Goal: Transaction & Acquisition: Purchase product/service

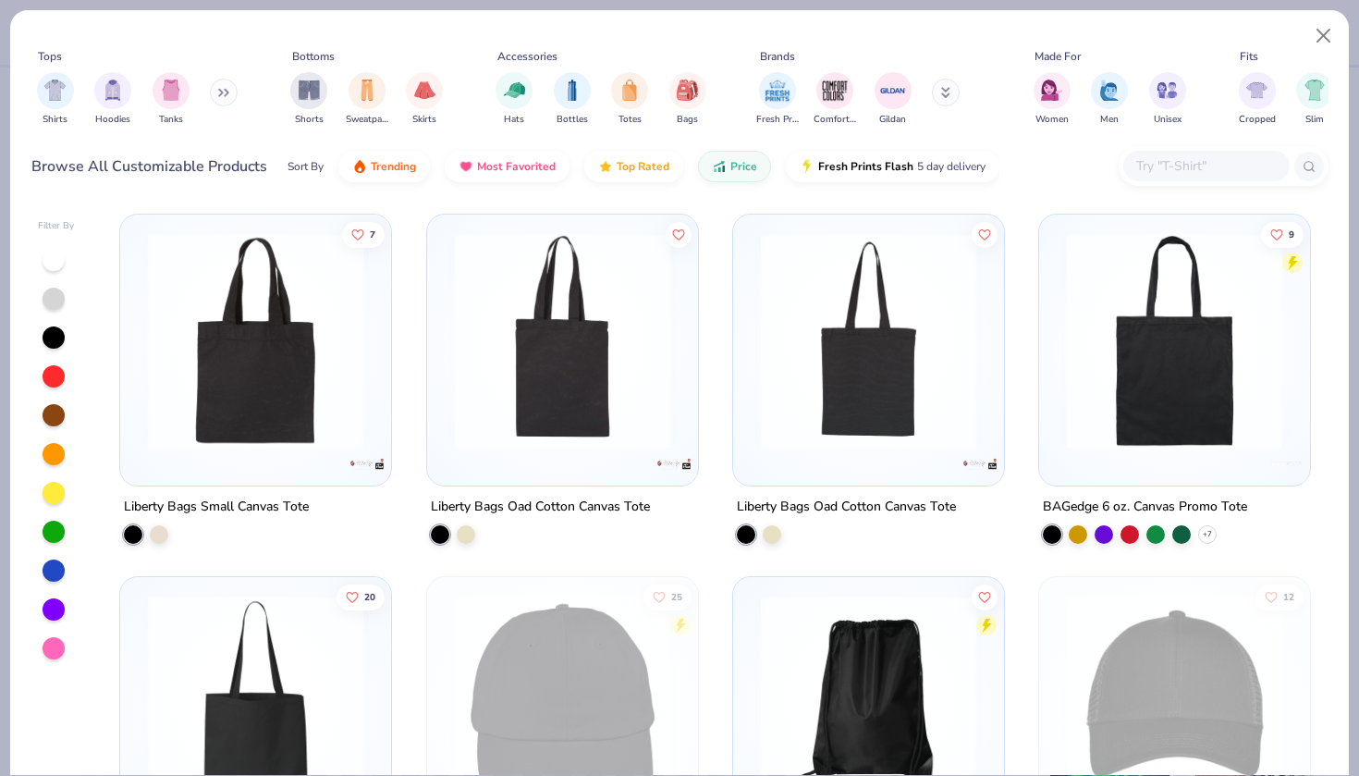
click at [1205, 160] on input "text" at bounding box center [1205, 165] width 142 height 21
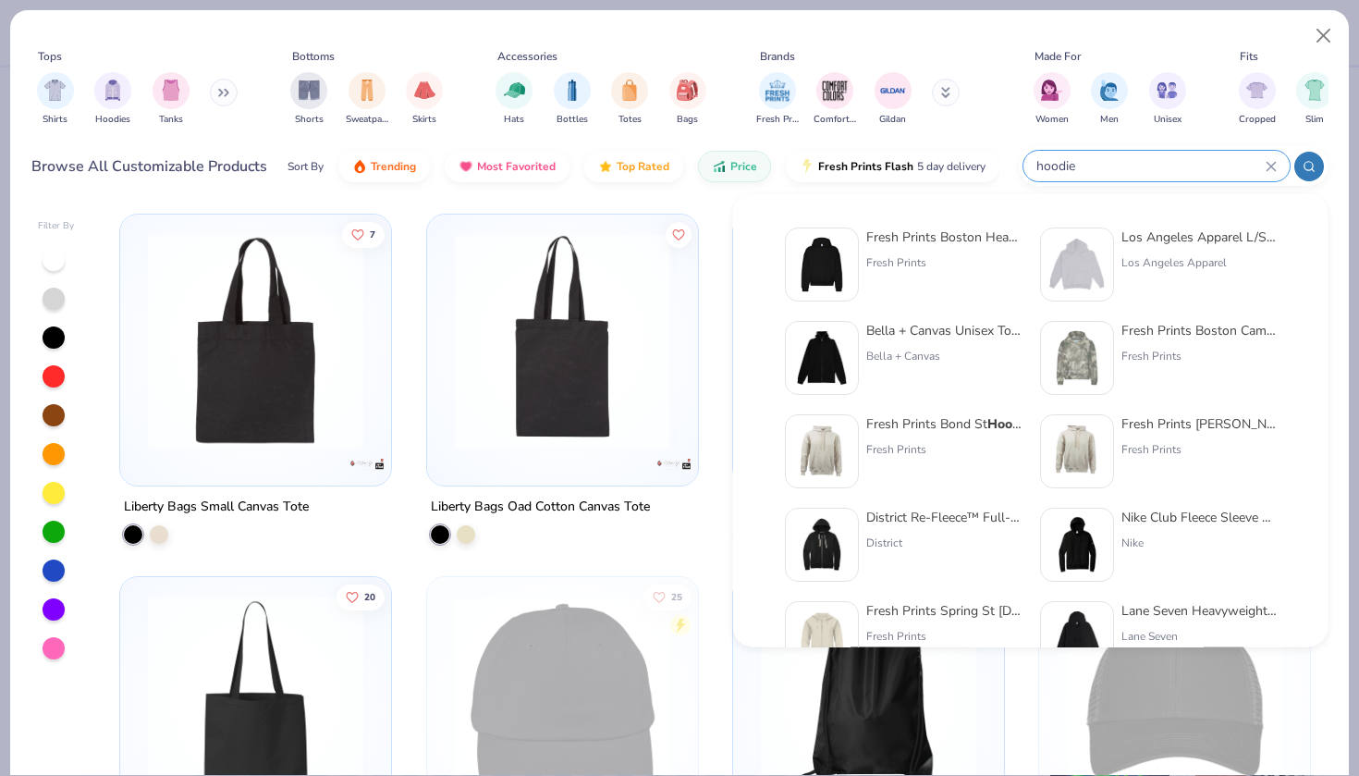
type input "hoodie"
click at [883, 240] on div "Fresh Prints Boston Heavyweight Hoodie" at bounding box center [943, 236] width 155 height 19
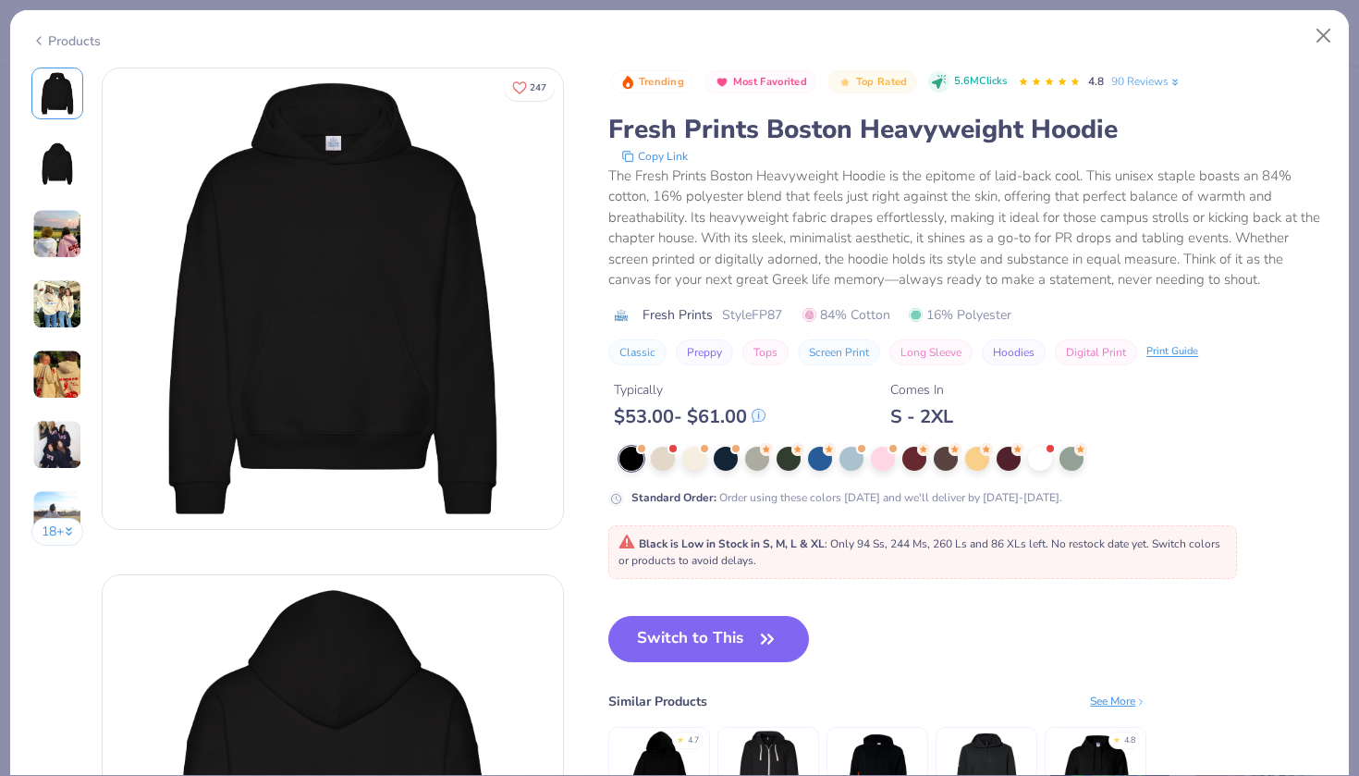
click at [63, 31] on div "Products" at bounding box center [65, 40] width 69 height 19
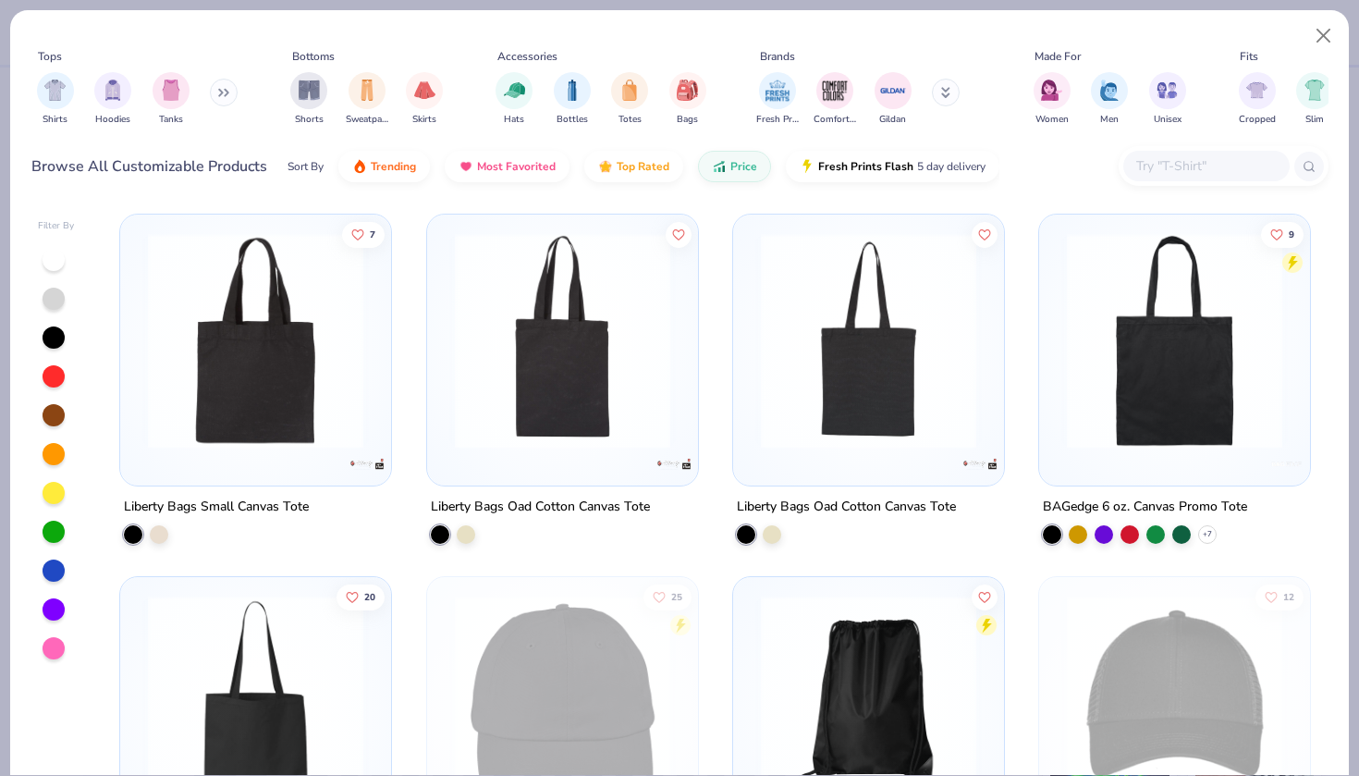
click at [1206, 169] on input "text" at bounding box center [1205, 165] width 142 height 21
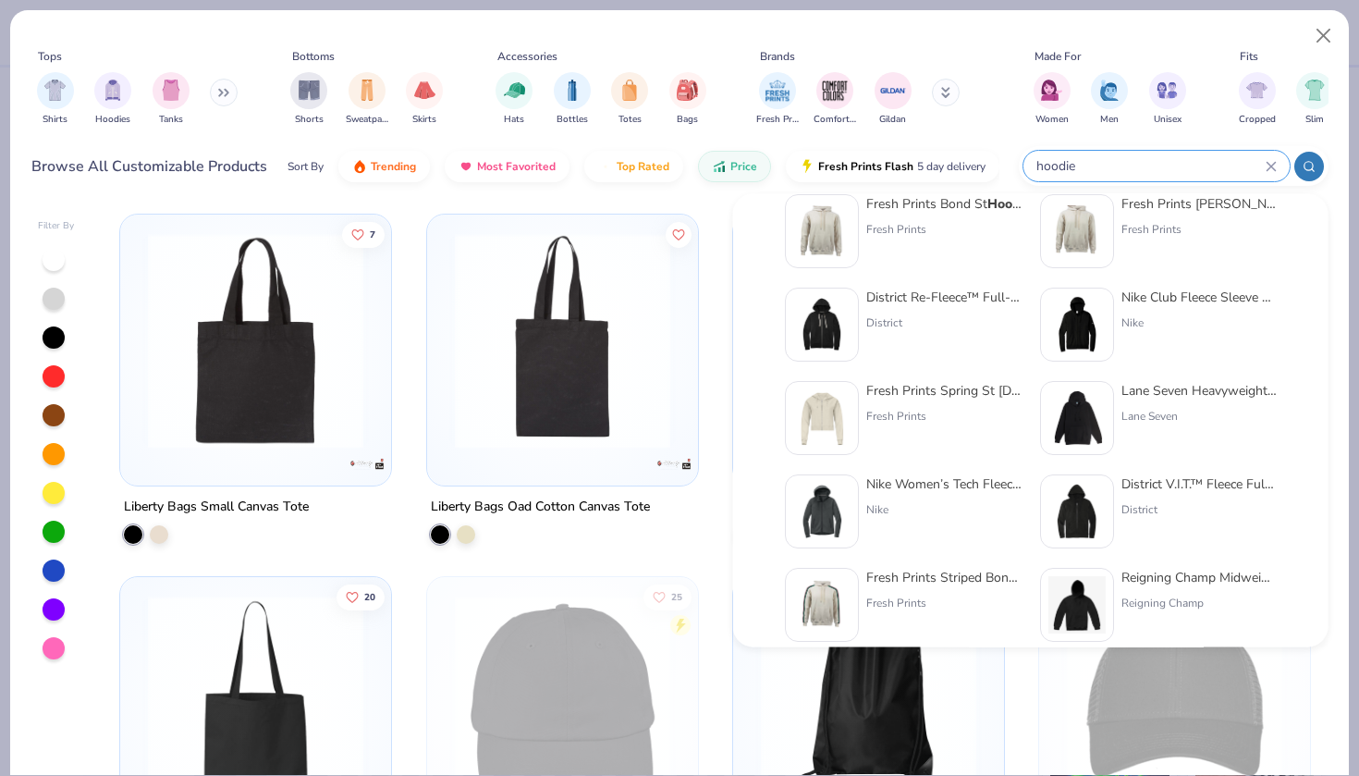
scroll to position [201, 0]
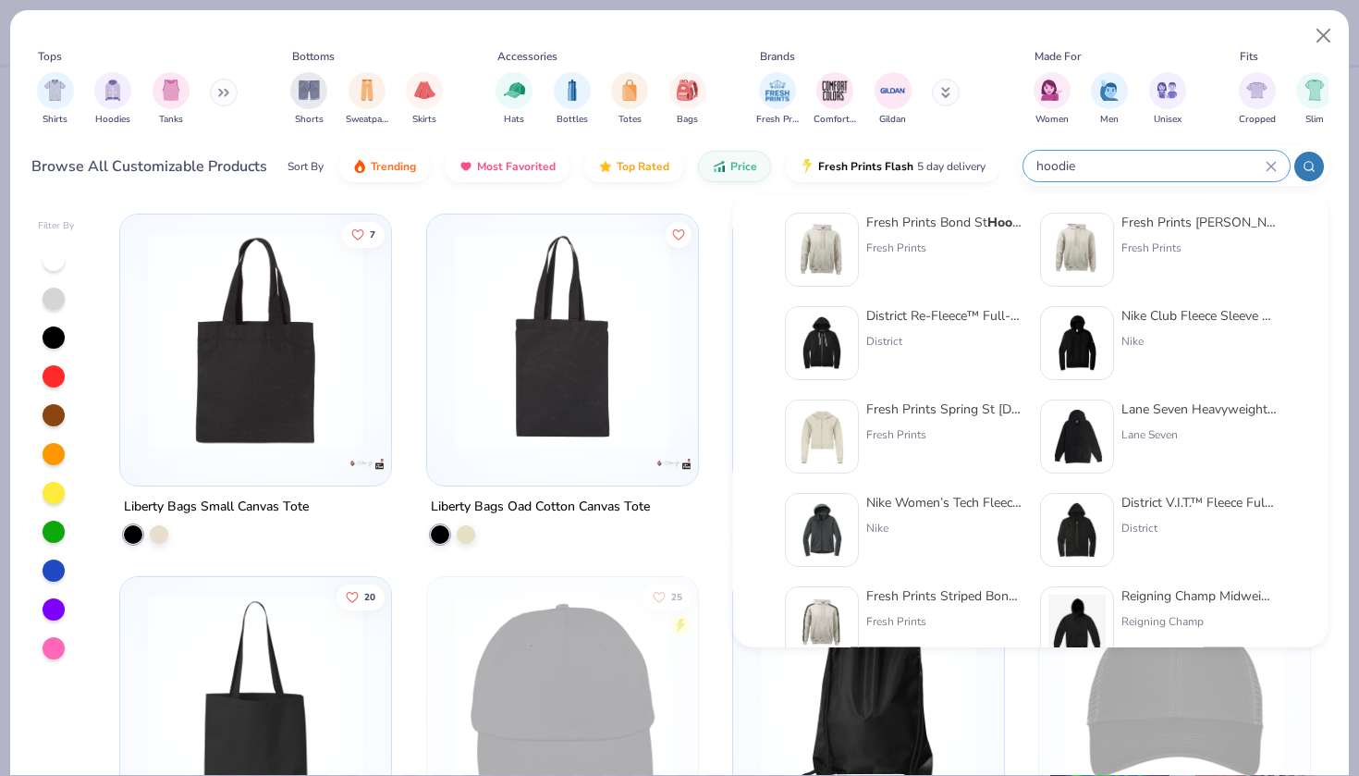
type input "hoodie"
click at [923, 215] on div "Fresh Prints Bond St Hoodie" at bounding box center [943, 223] width 155 height 19
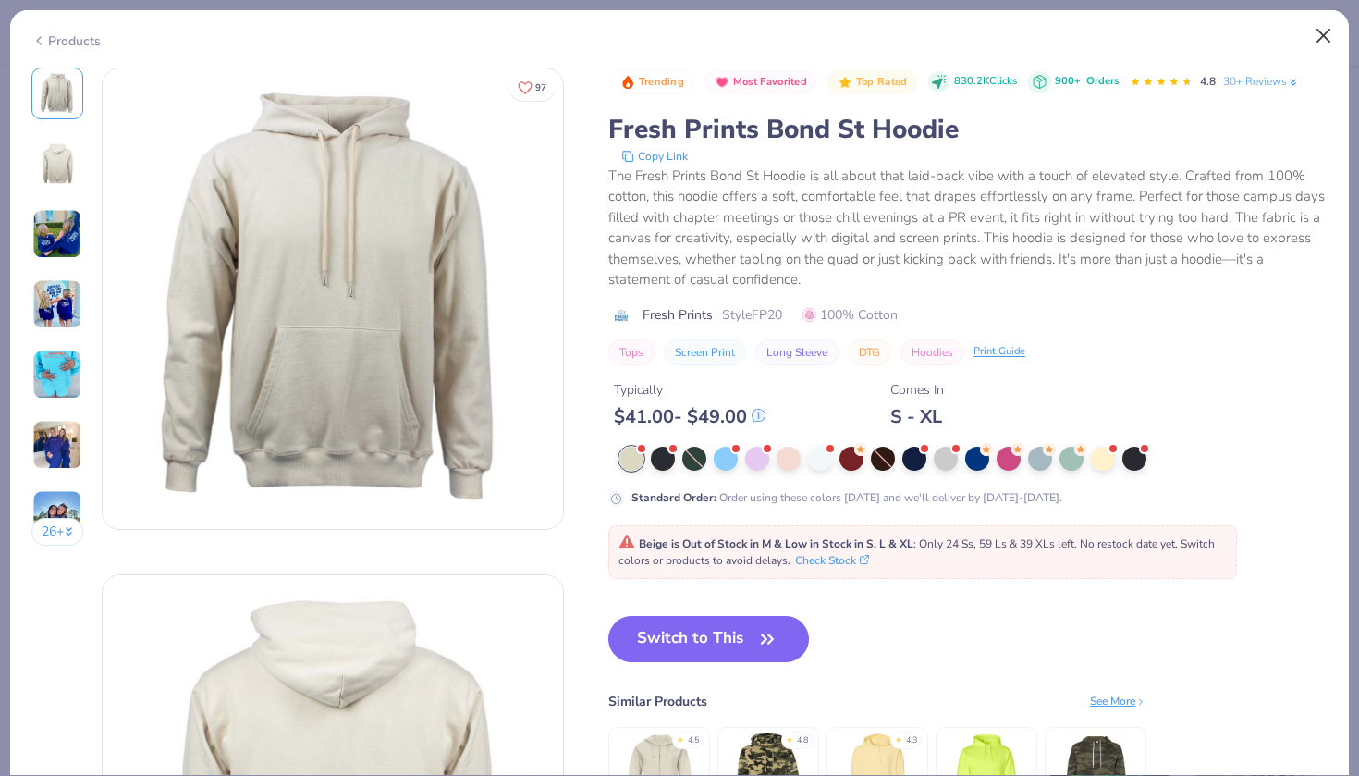
click at [1320, 34] on button "Close" at bounding box center [1323, 35] width 35 height 35
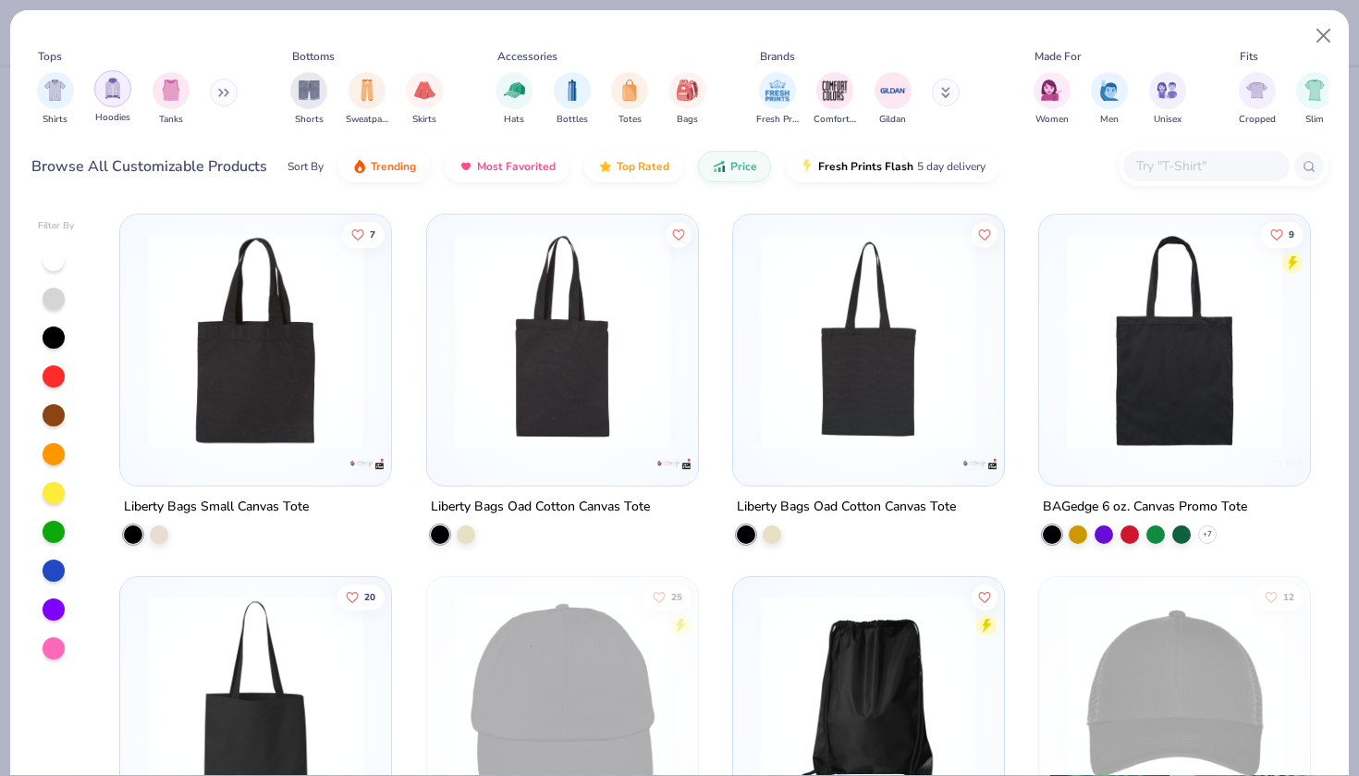
click at [120, 94] on img "filter for Hoodies" at bounding box center [113, 88] width 20 height 21
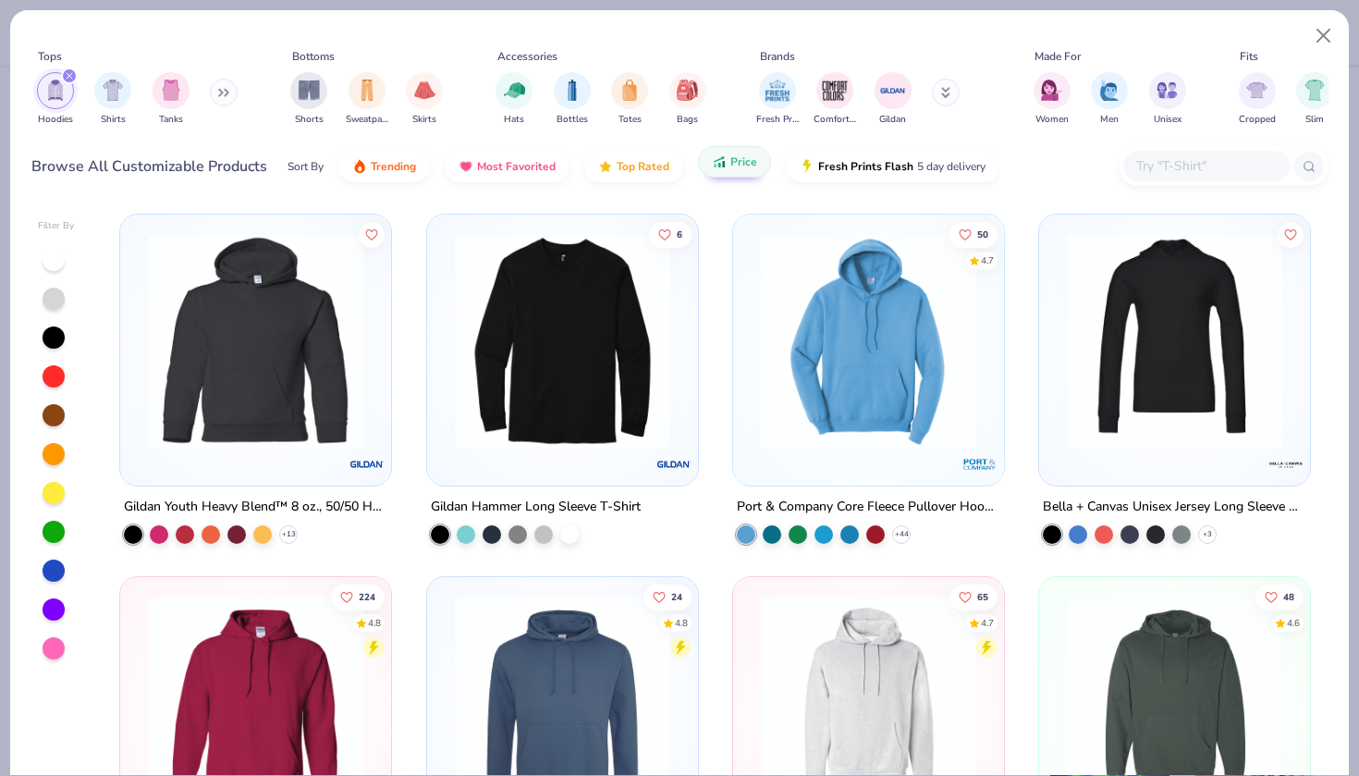
click at [734, 164] on span "Price" at bounding box center [743, 161] width 27 height 15
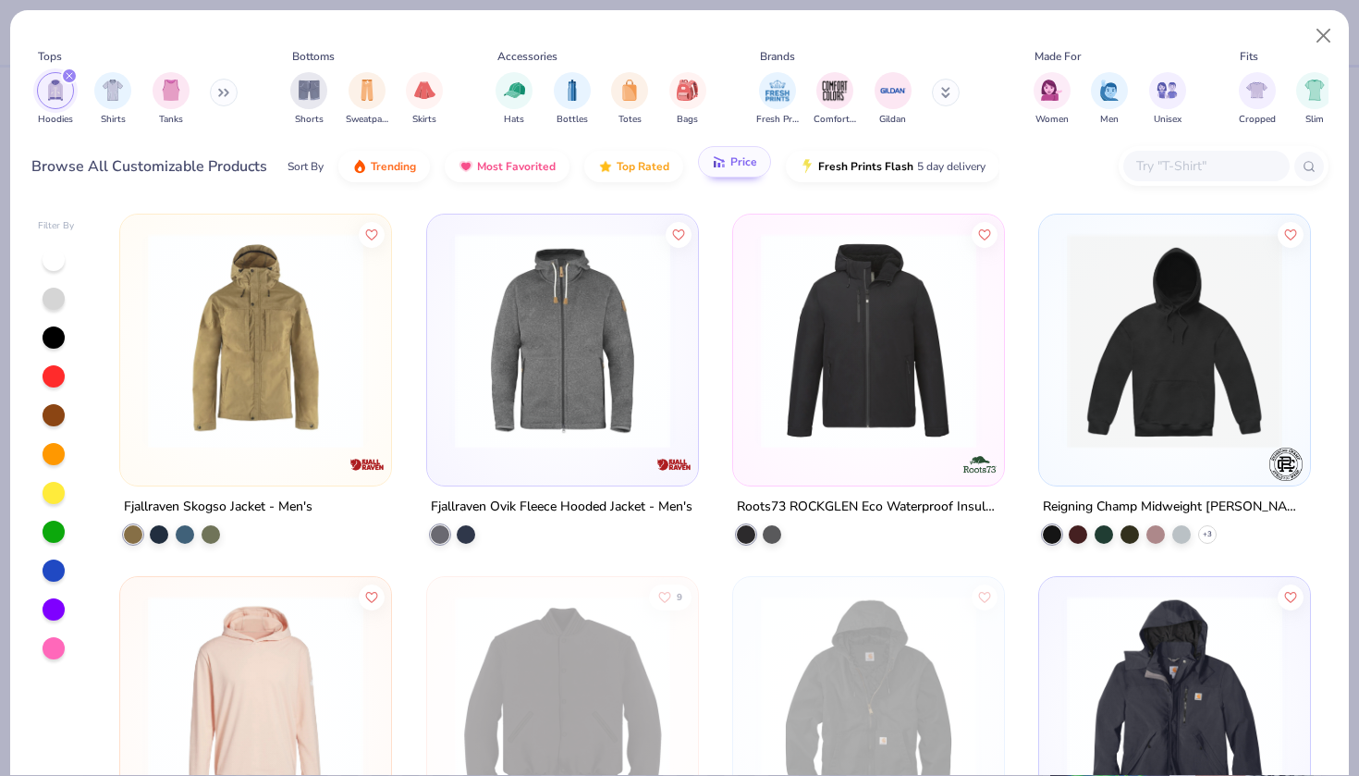
click at [740, 169] on span "Price" at bounding box center [743, 161] width 27 height 15
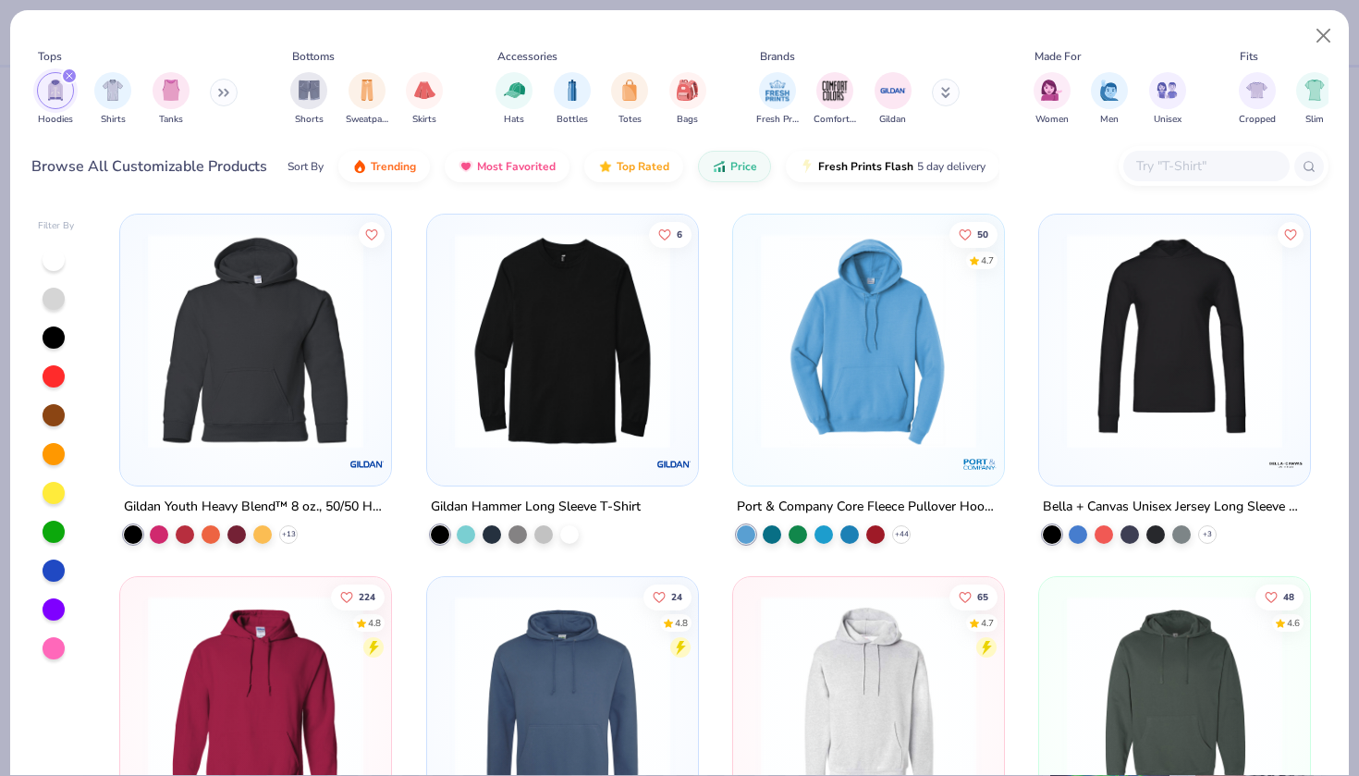
click at [810, 342] on img at bounding box center [869, 340] width 234 height 215
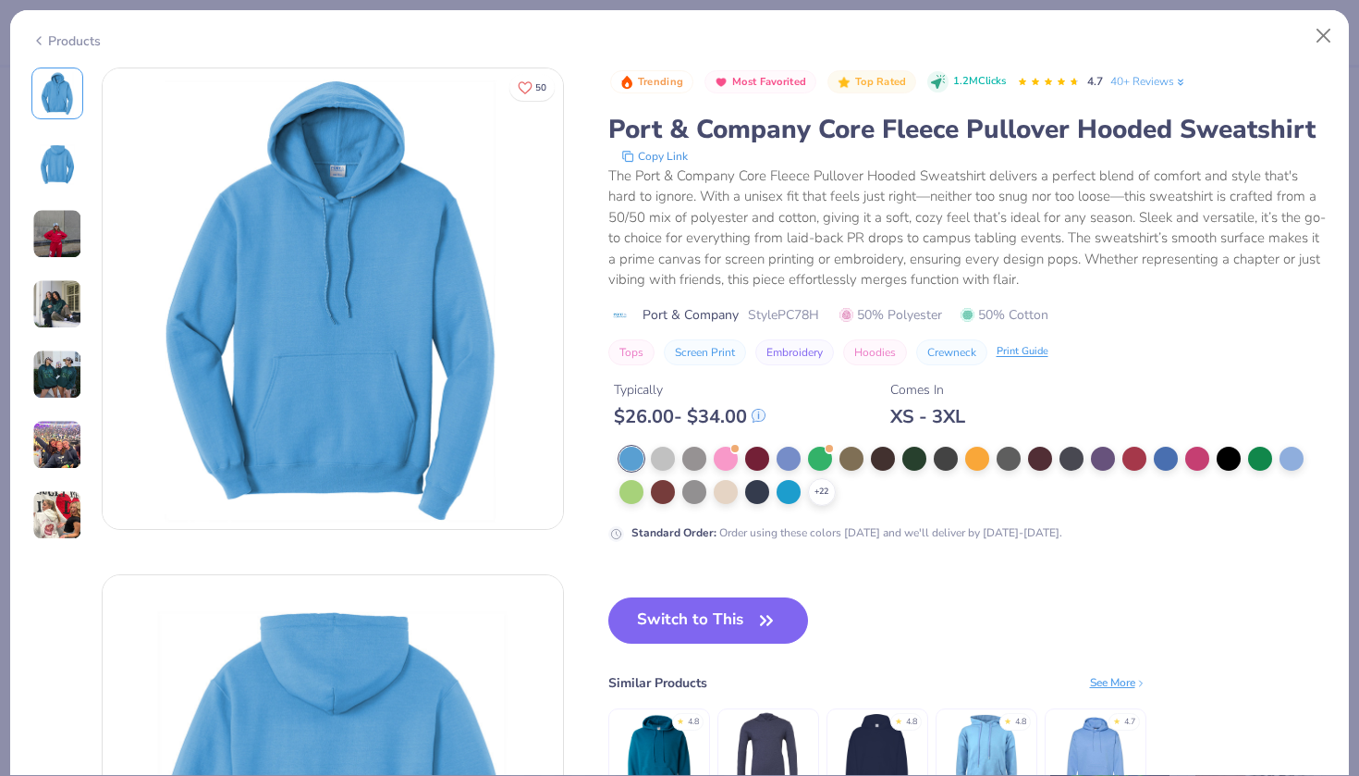
click at [66, 161] on img at bounding box center [57, 163] width 44 height 44
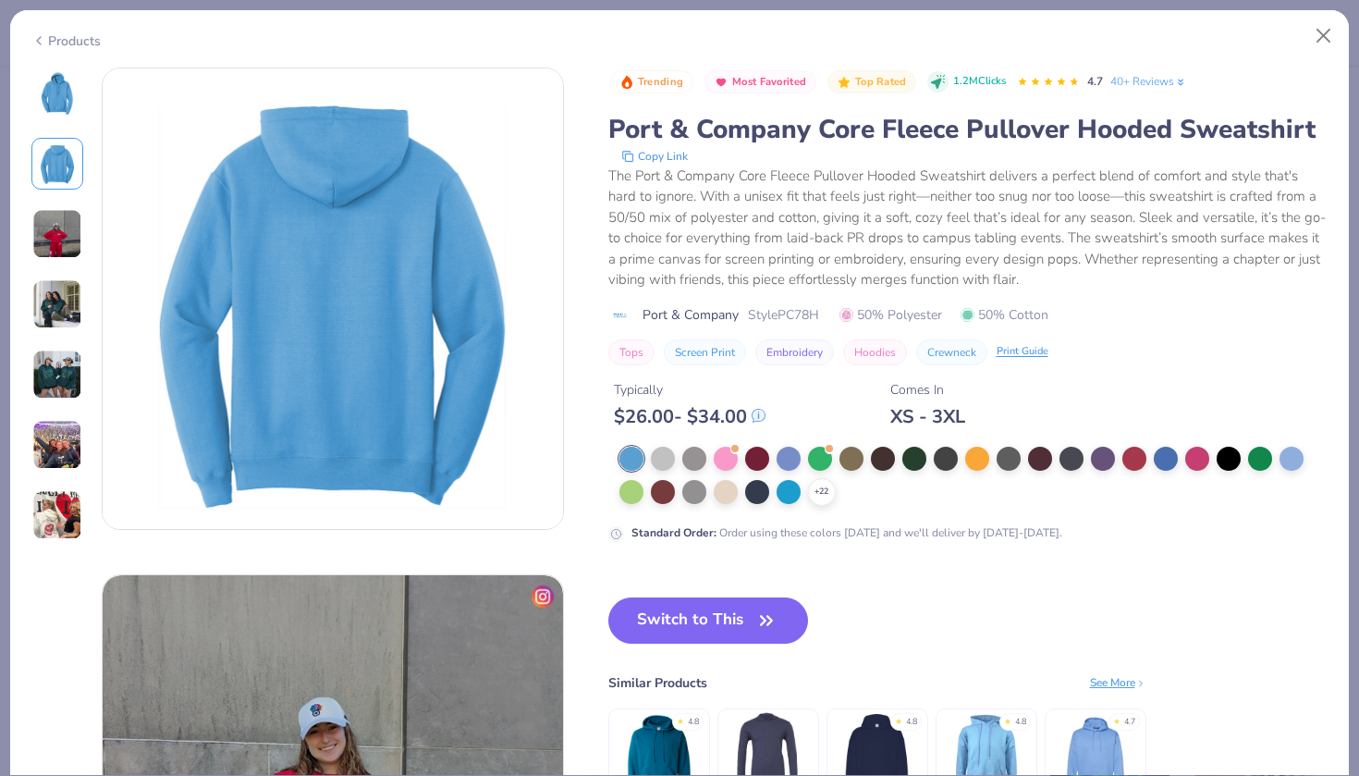
click at [71, 223] on img at bounding box center [57, 234] width 50 height 50
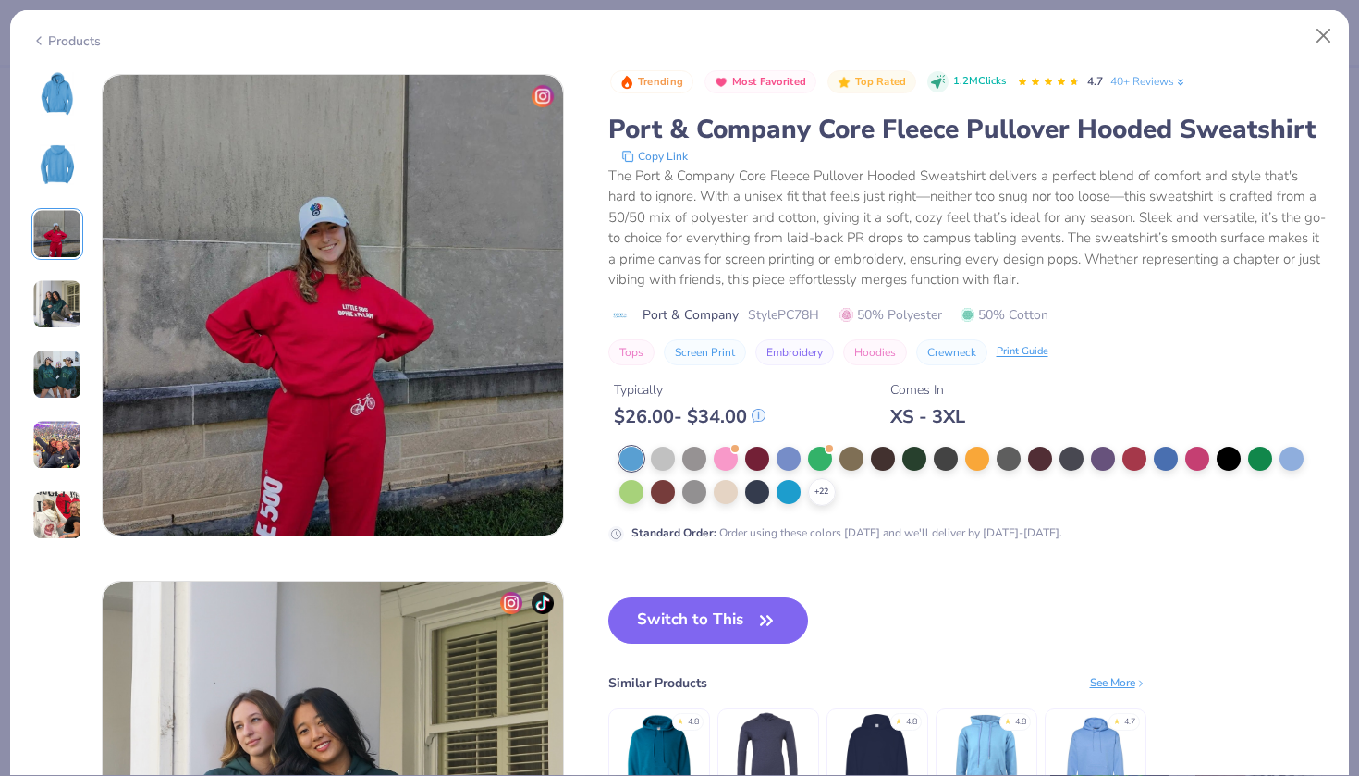
scroll to position [1013, 0]
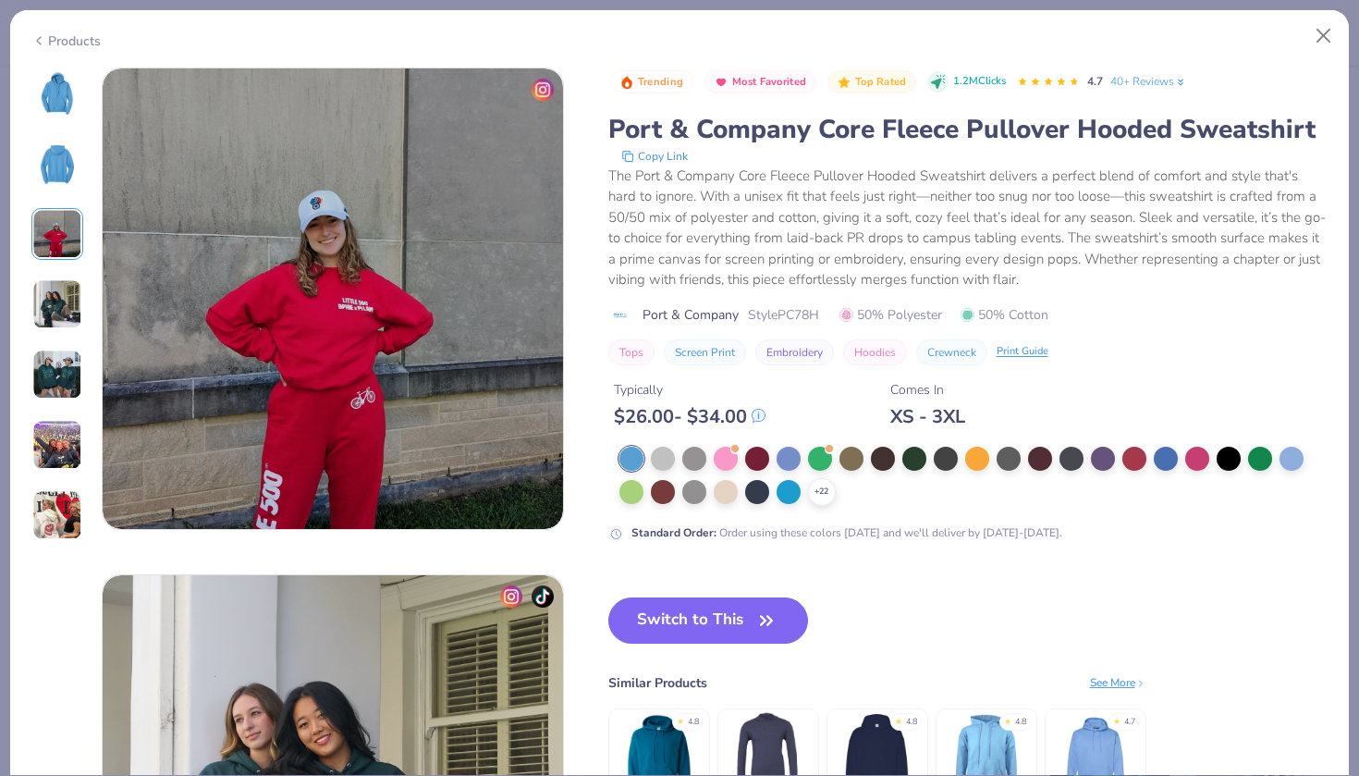
click at [70, 280] on img at bounding box center [57, 304] width 50 height 50
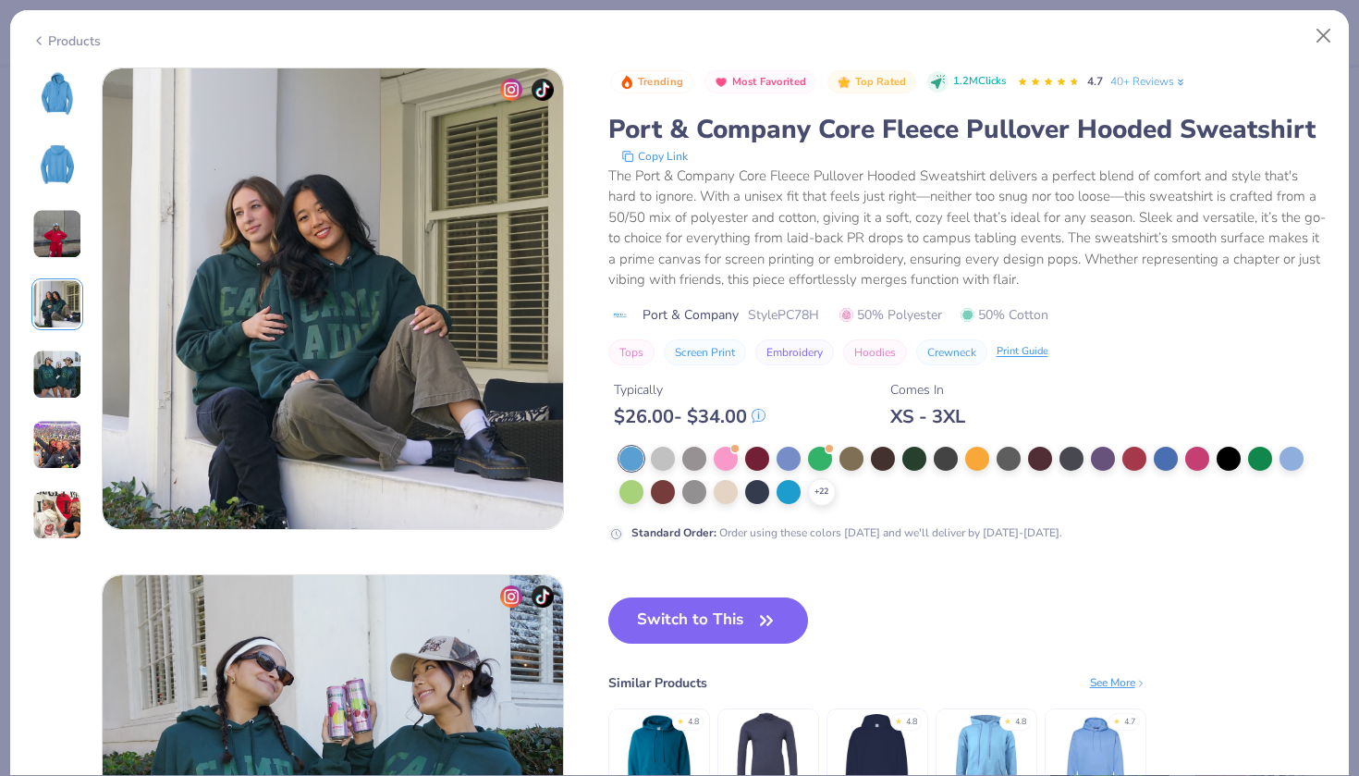
click at [66, 356] on img at bounding box center [57, 374] width 50 height 50
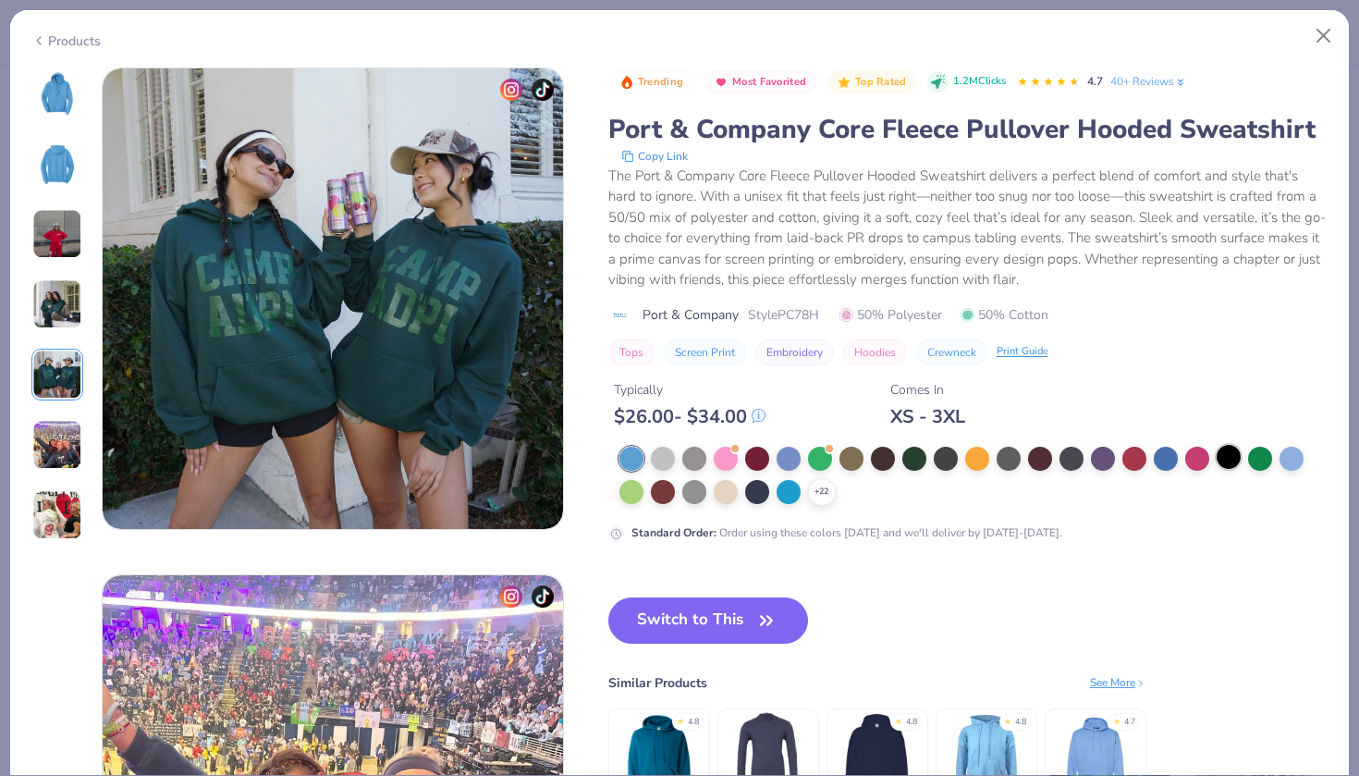
click at [1232, 464] on div at bounding box center [1229, 457] width 24 height 24
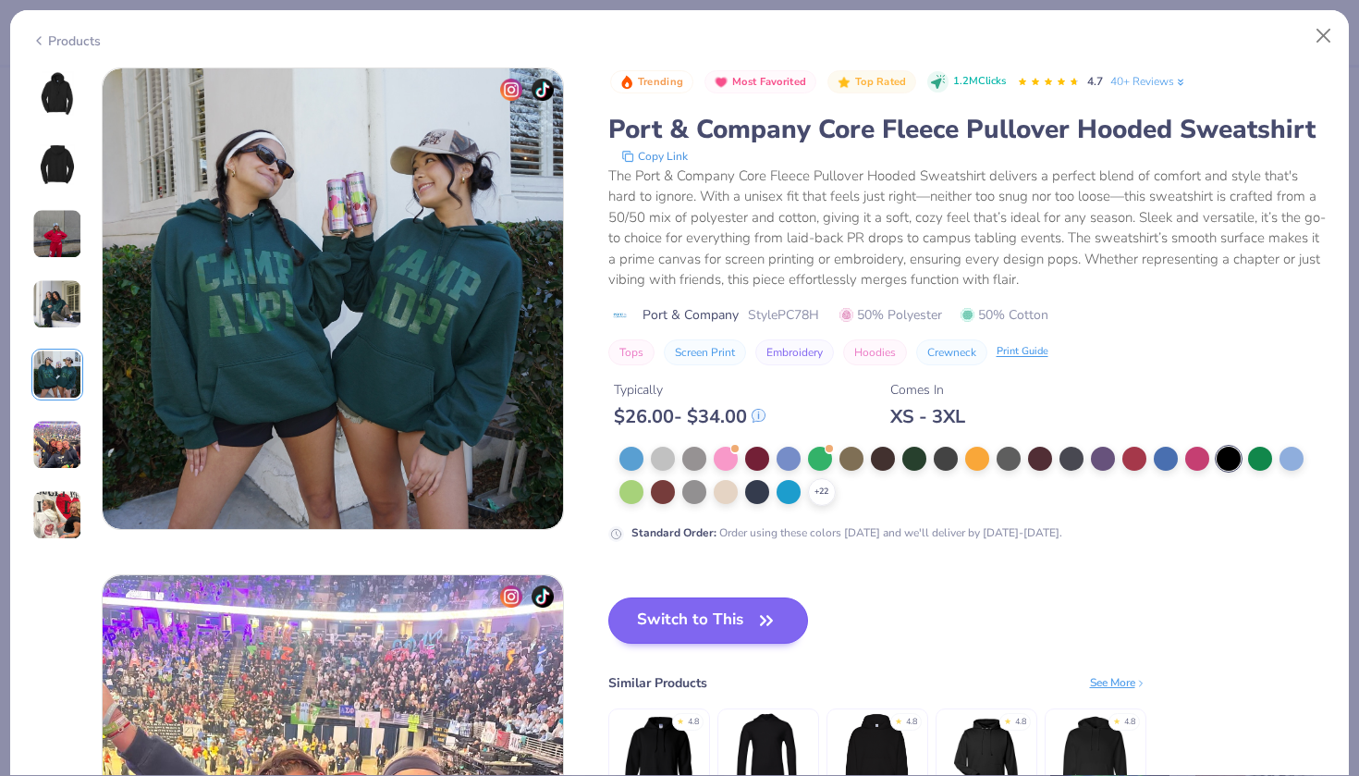
click at [746, 617] on button "Switch to This" at bounding box center [708, 620] width 201 height 46
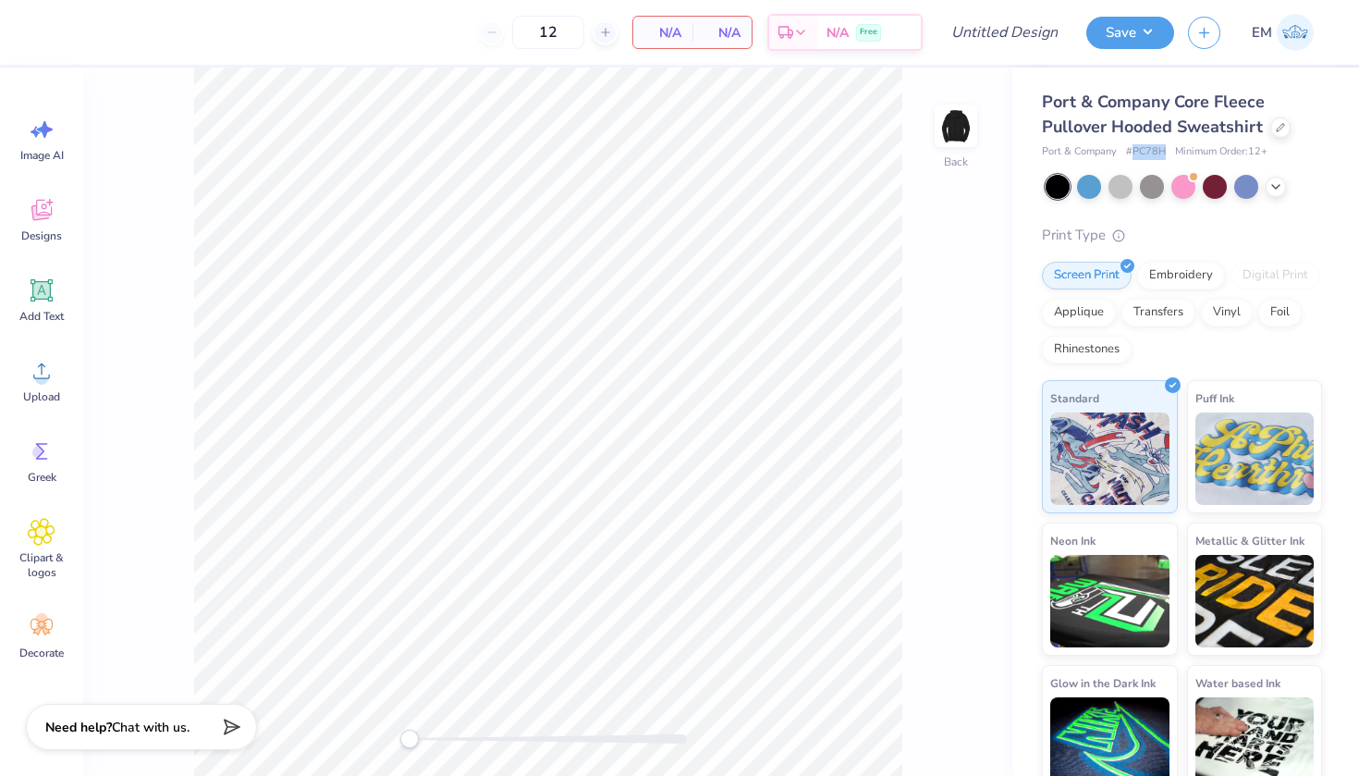
drag, startPoint x: 1167, startPoint y: 153, endPoint x: 1133, endPoint y: 153, distance: 33.3
click at [1133, 153] on div "Port & Company # PC78H Minimum Order: 12 +" at bounding box center [1182, 152] width 280 height 16
copy span "PC78H"
